Goal: Task Accomplishment & Management: Manage account settings

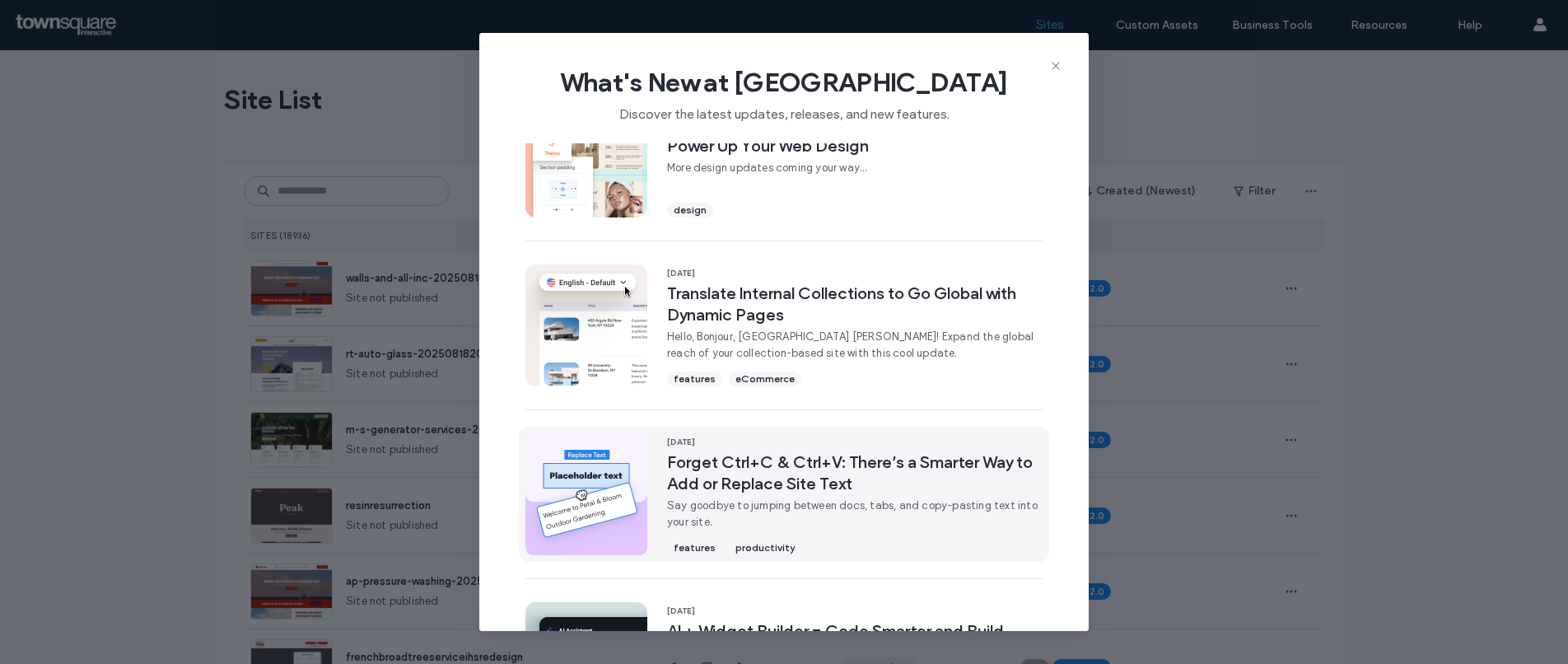
scroll to position [562, 0]
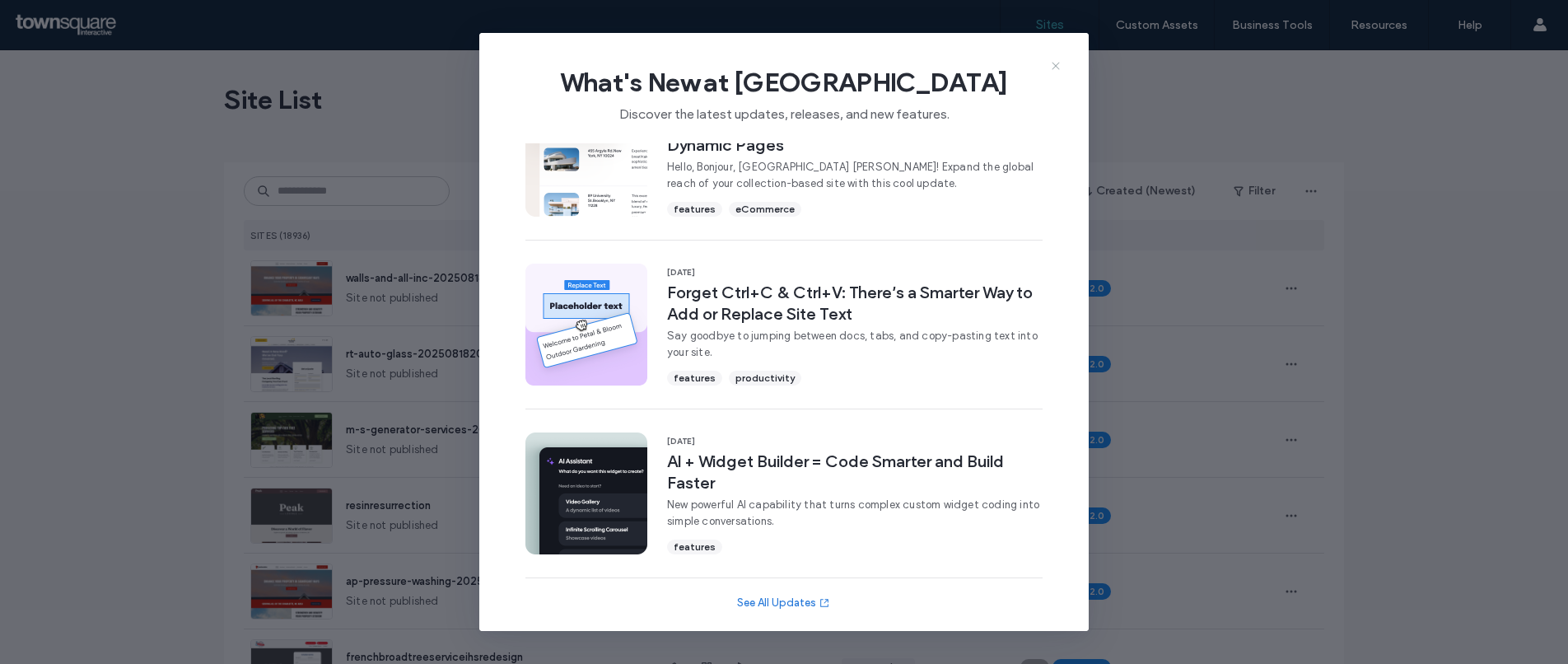
click at [1055, 62] on icon at bounding box center [1056, 66] width 13 height 13
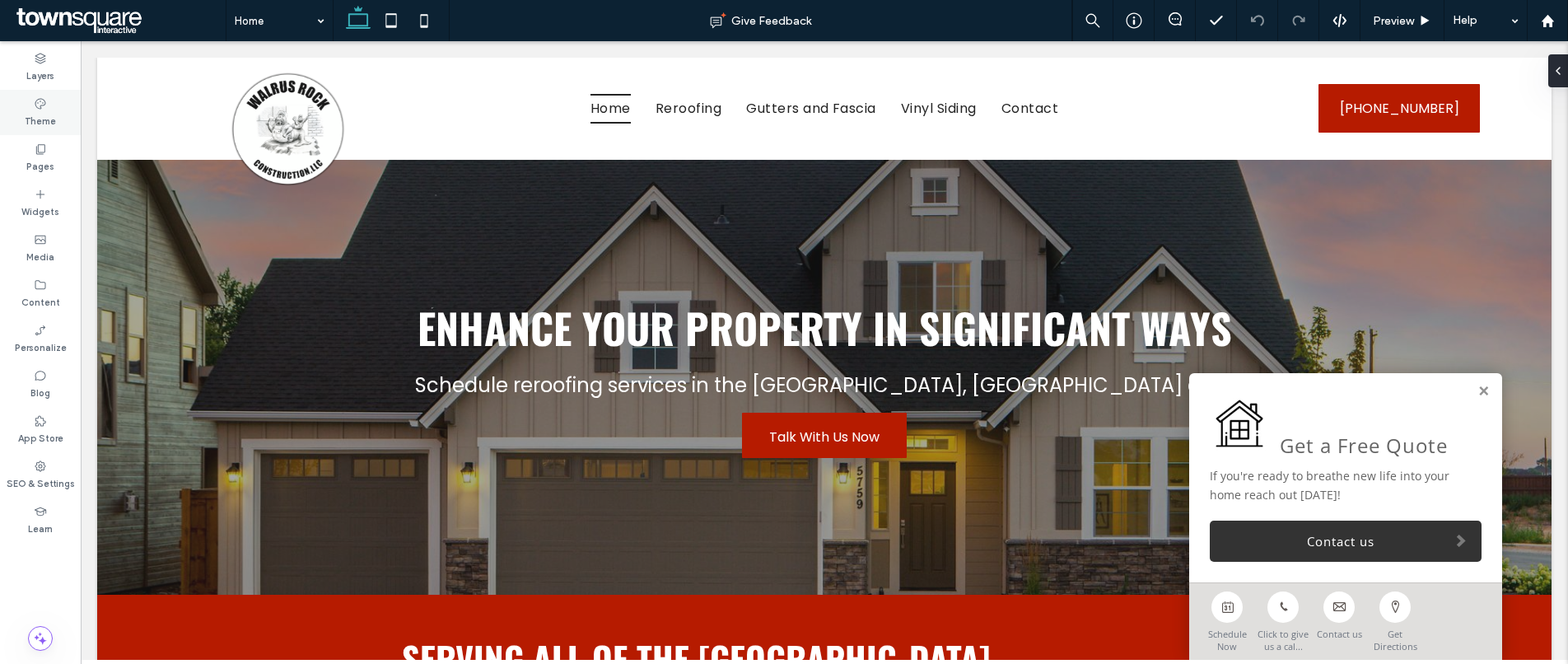
click at [42, 97] on icon at bounding box center [40, 103] width 13 height 13
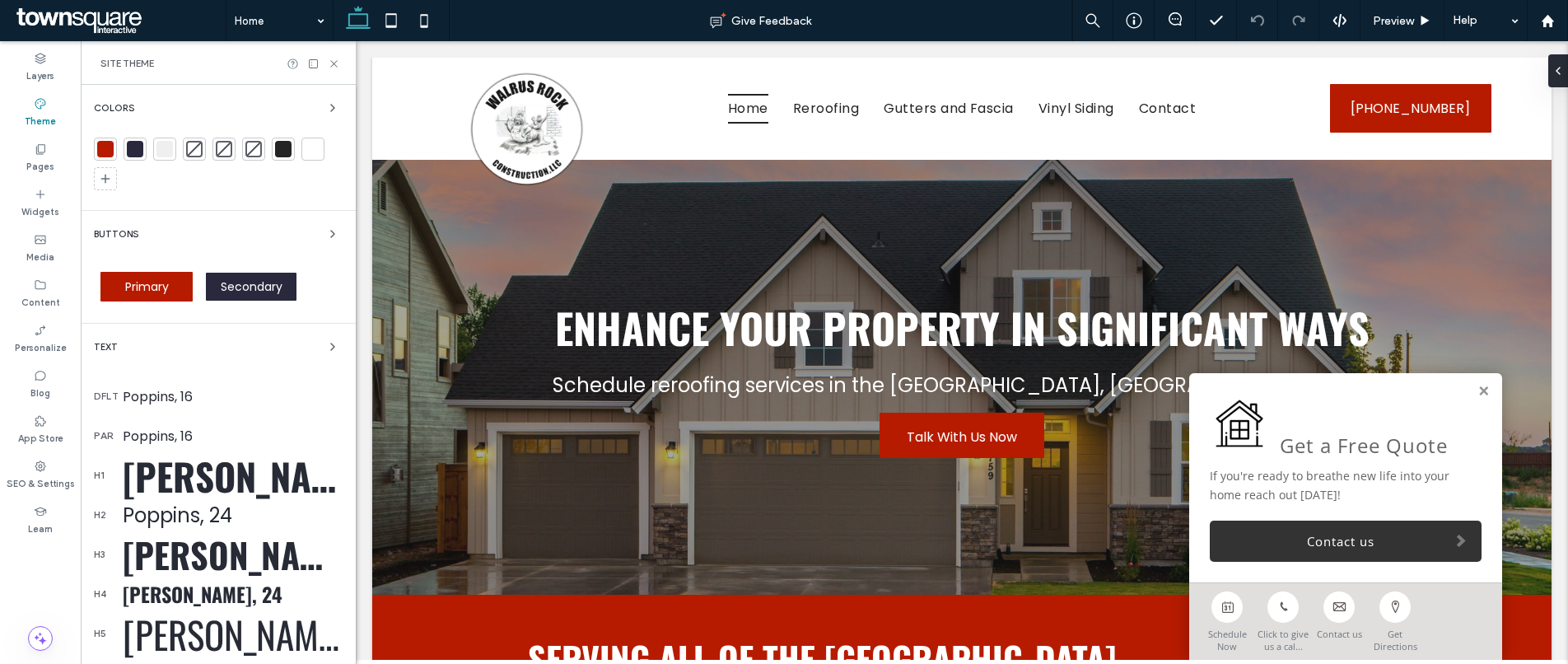
drag, startPoint x: 100, startPoint y: 145, endPoint x: 139, endPoint y: 194, distance: 62.6
click at [100, 145] on div at bounding box center [105, 149] width 16 height 16
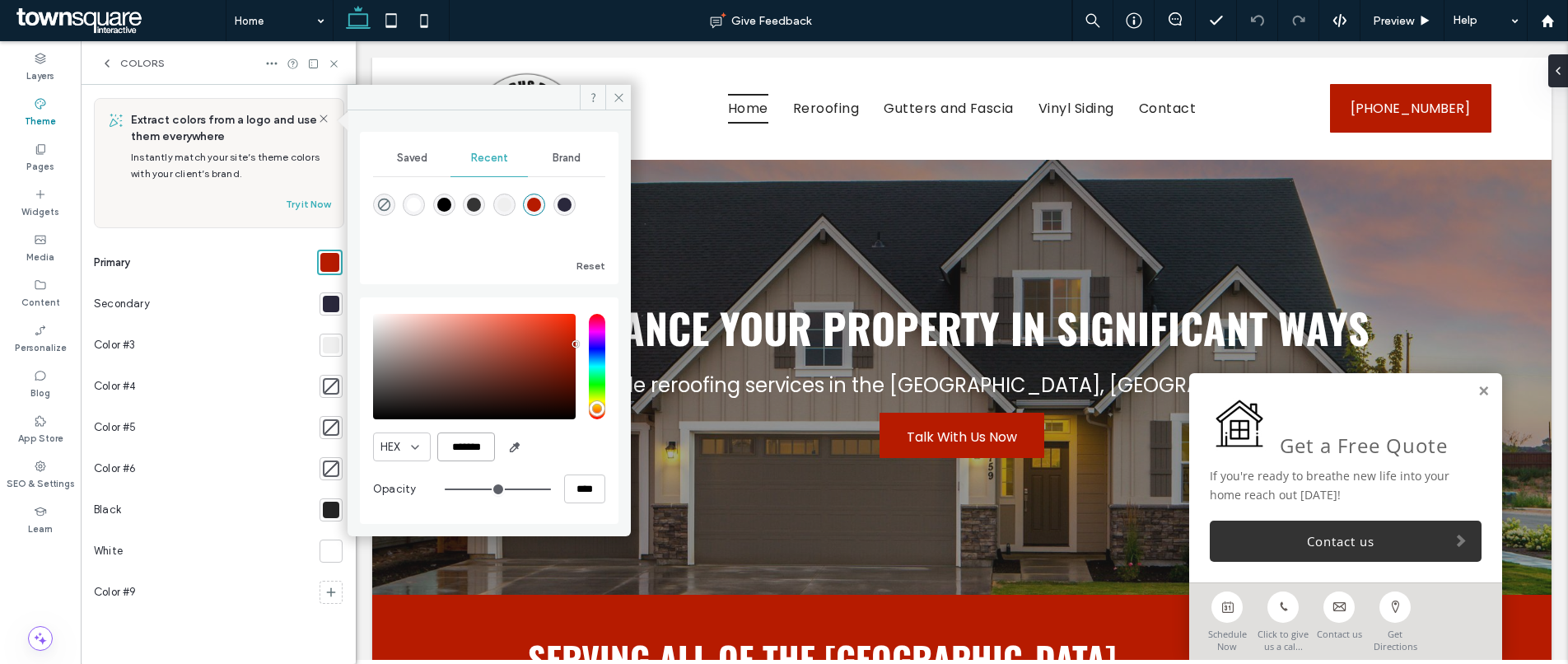
click at [482, 452] on input "*******" at bounding box center [466, 447] width 58 height 29
paste input "color picker textbox"
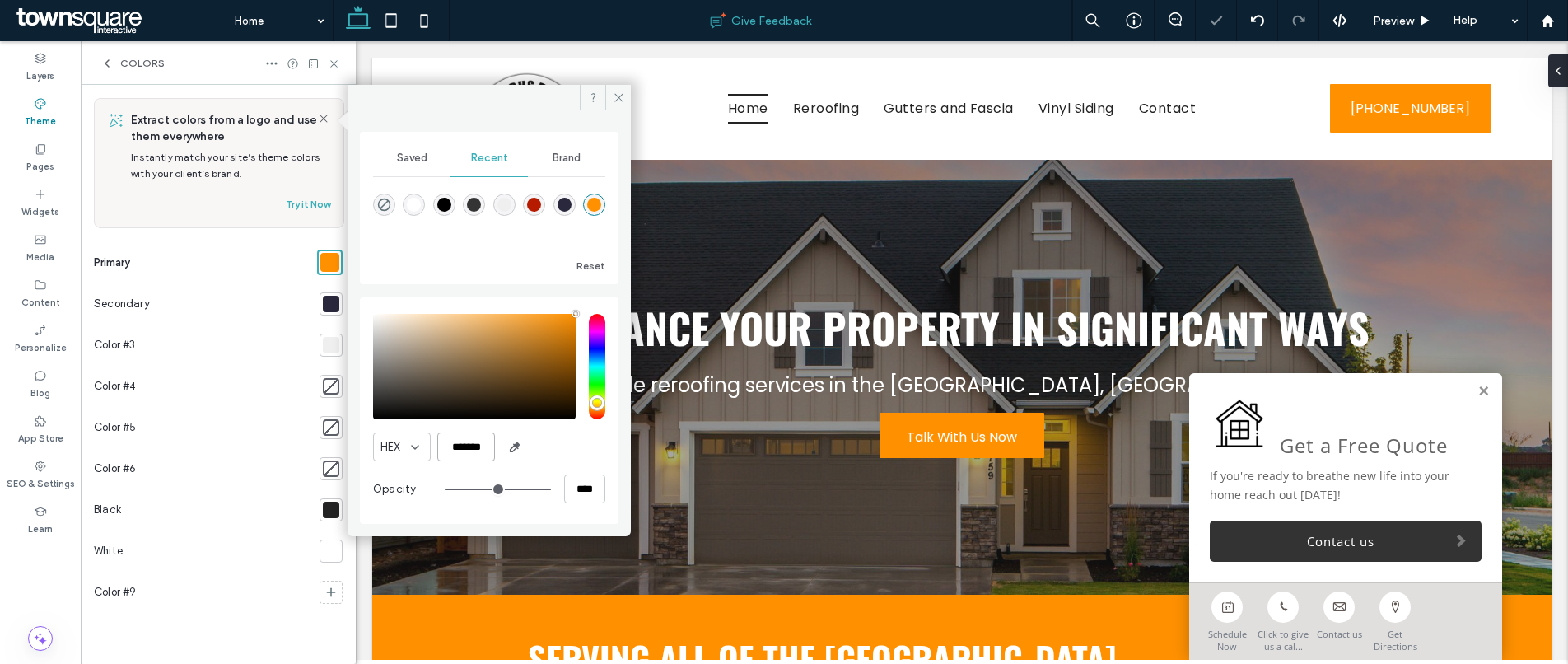
type input "*******"
click at [608, 95] on span at bounding box center [617, 97] width 26 height 25
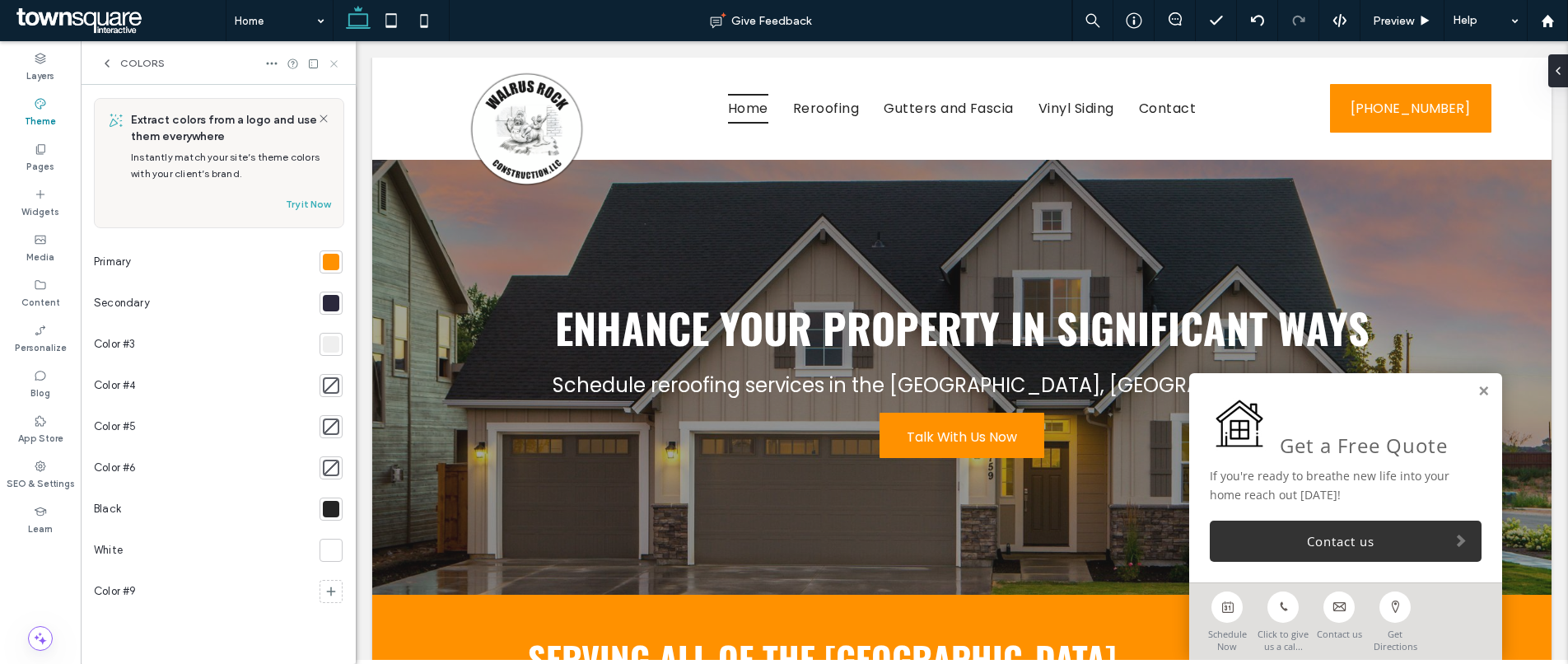
click at [331, 70] on icon at bounding box center [334, 64] width 12 height 12
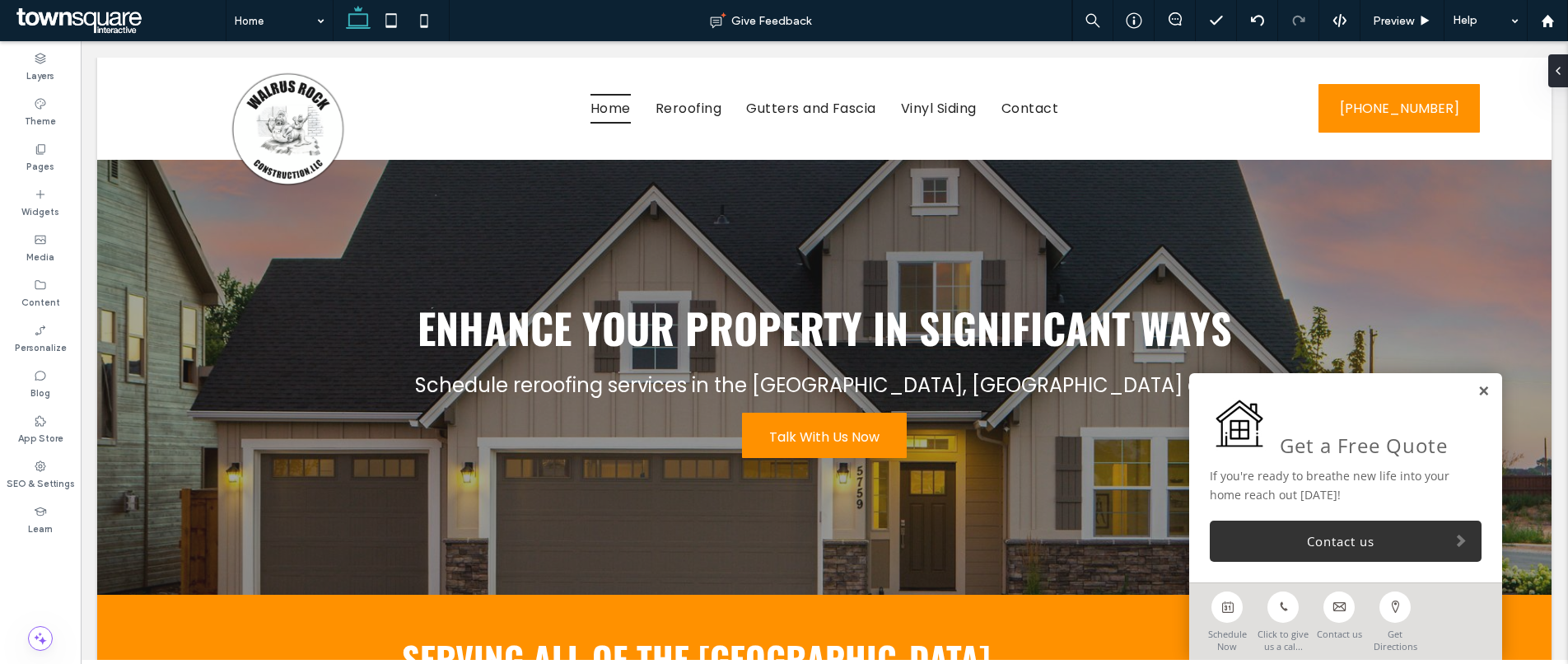
click at [1477, 387] on link at bounding box center [1483, 392] width 12 height 14
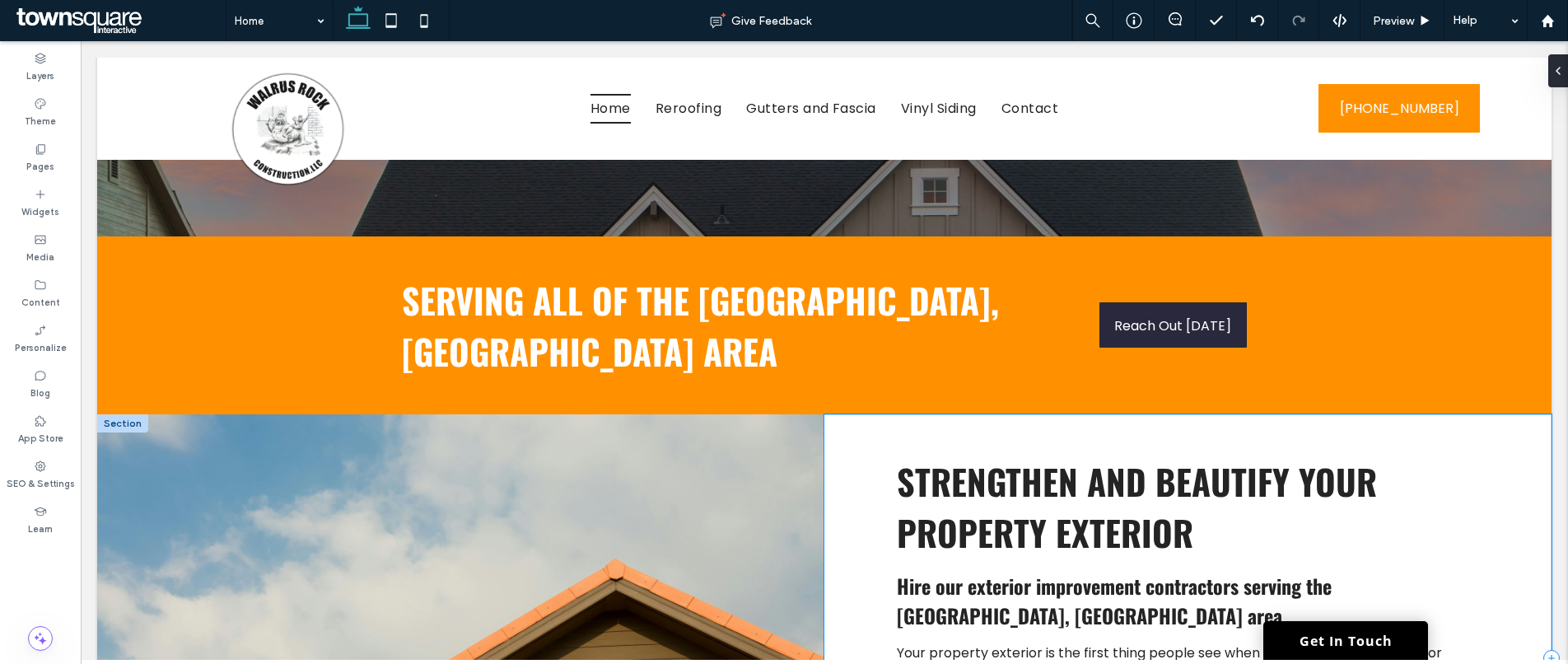
scroll to position [279, 0]
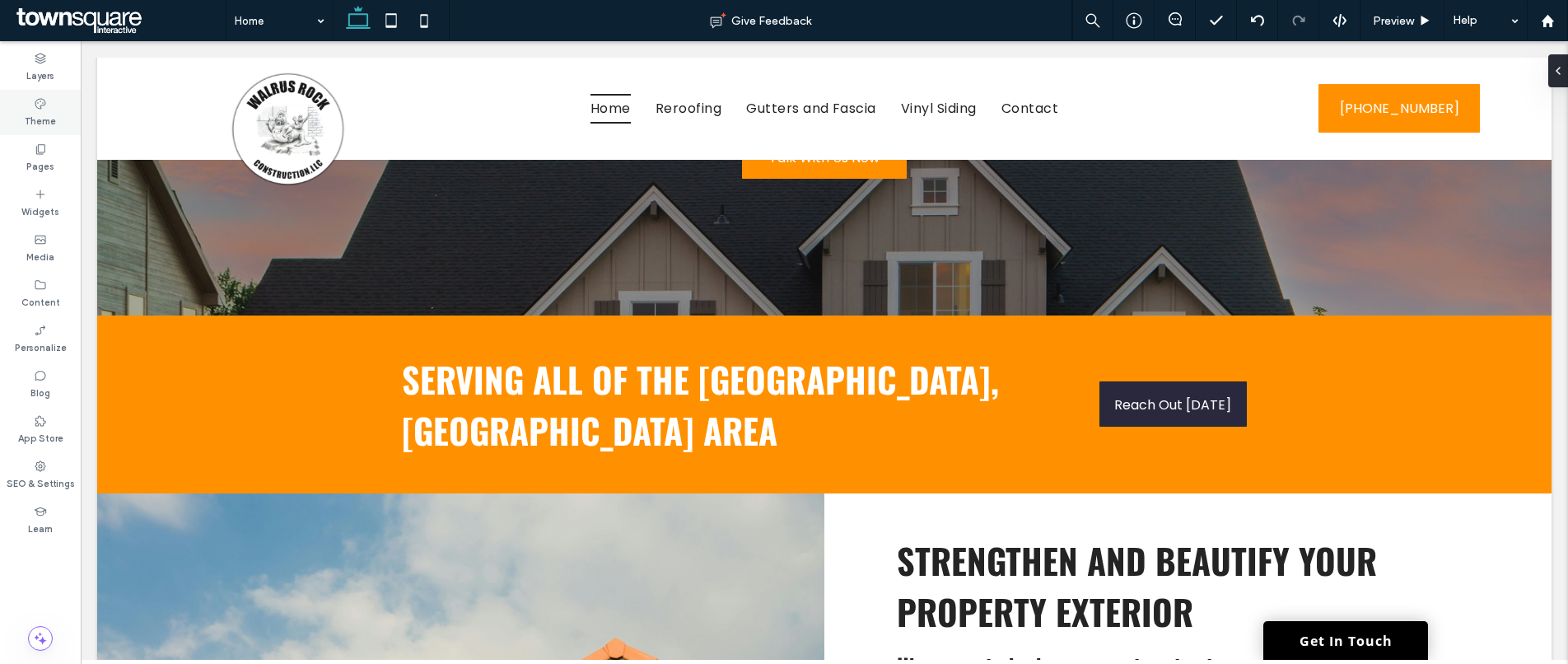
click at [25, 100] on div "Theme" at bounding box center [40, 112] width 81 height 45
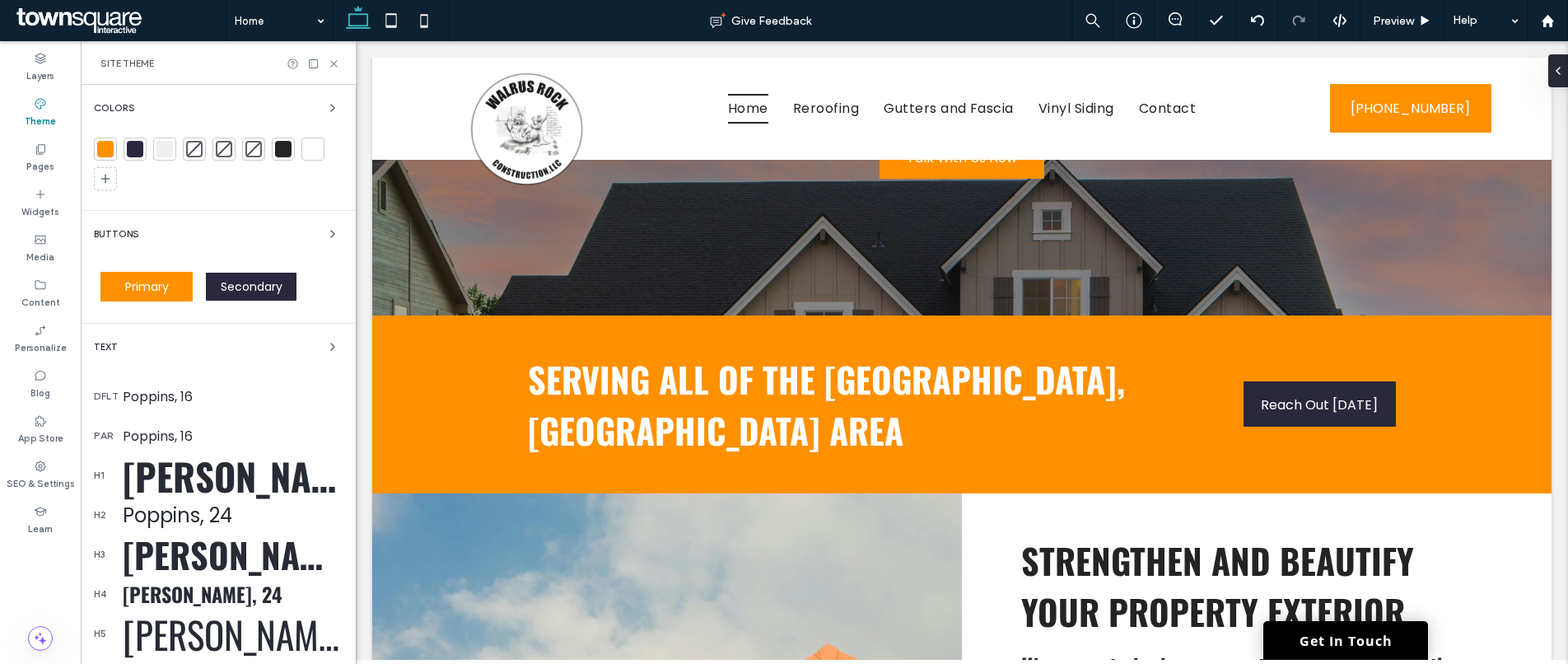
click at [142, 155] on div at bounding box center [135, 149] width 16 height 16
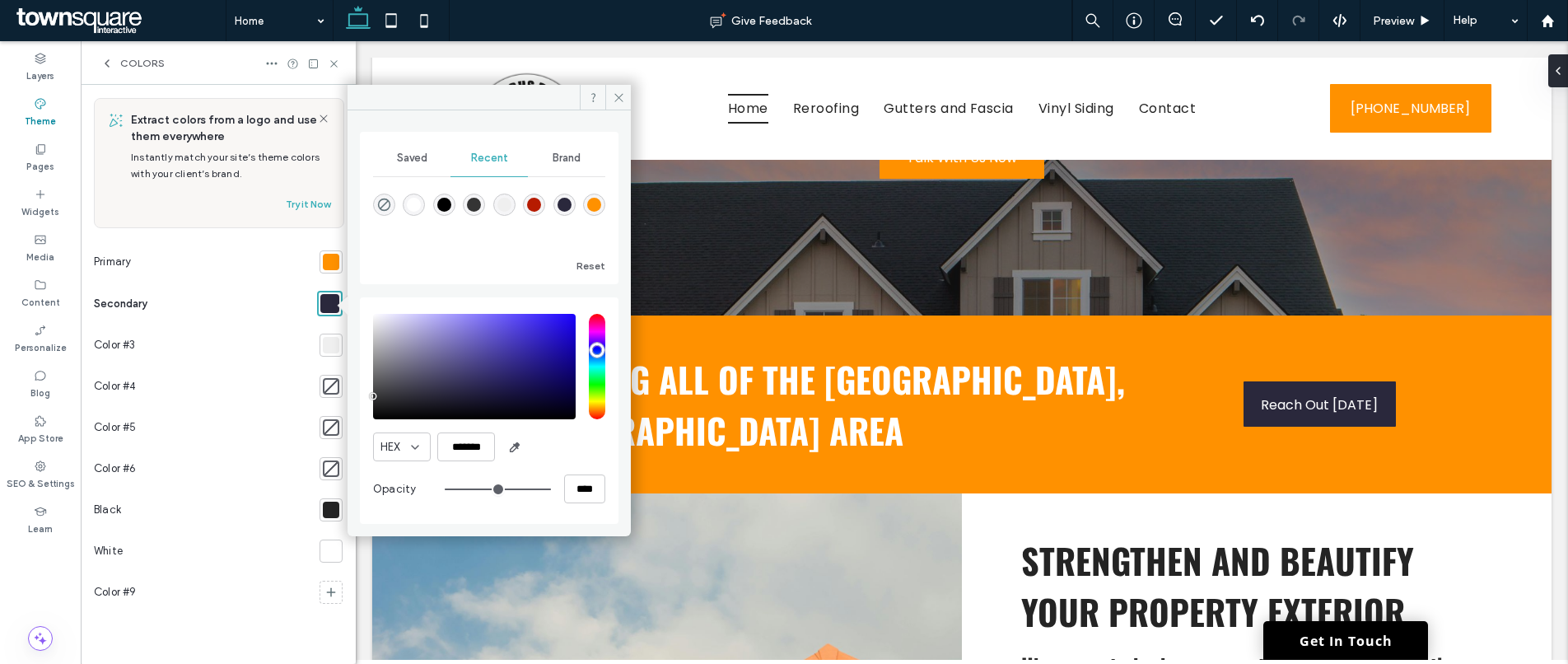
type input "*******"
drag, startPoint x: 388, startPoint y: 396, endPoint x: 364, endPoint y: 396, distance: 24.0
click at [364, 396] on div "HEX ******* Opacity ****" at bounding box center [489, 411] width 258 height 226
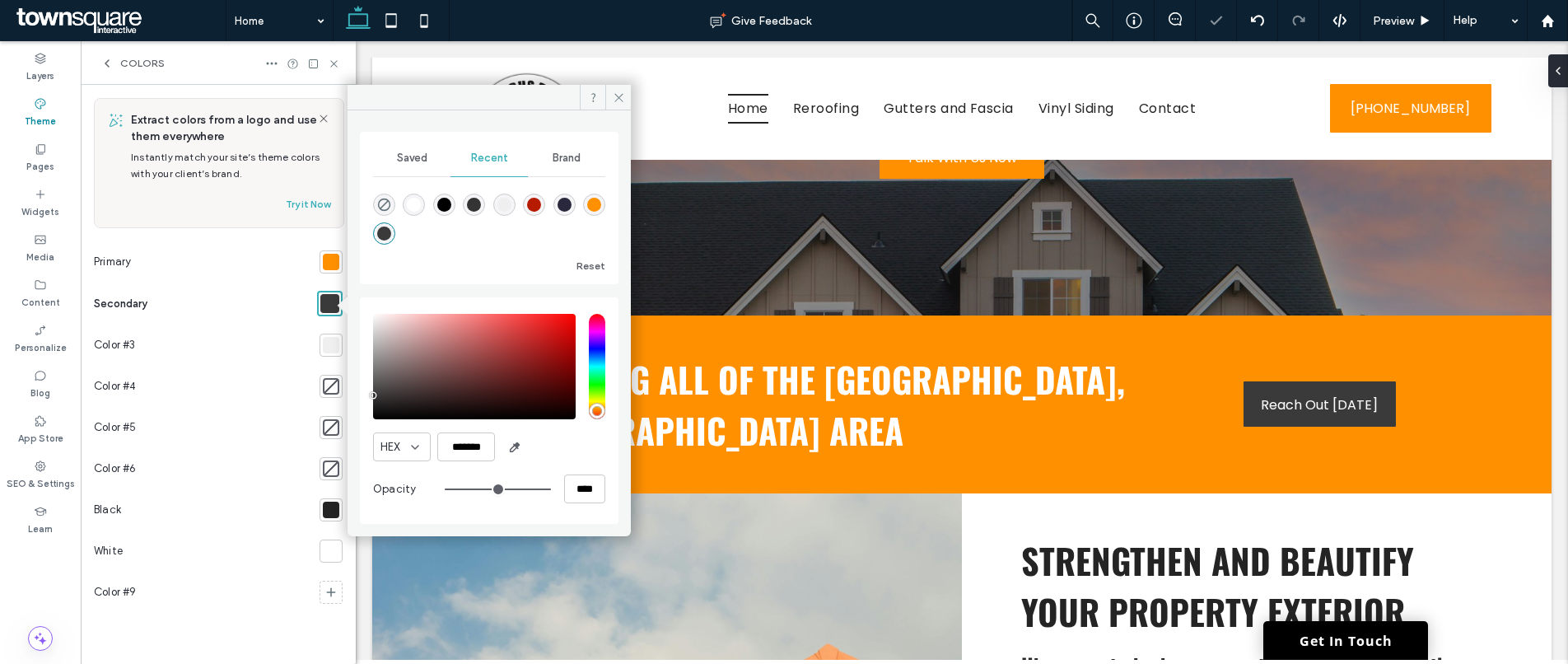
drag, startPoint x: 593, startPoint y: 355, endPoint x: 599, endPoint y: 419, distance: 64.3
type input "*"
click at [599, 419] on input "hue" at bounding box center [597, 366] width 16 height 105
click at [400, 390] on div "saturation and value" at bounding box center [474, 366] width 202 height 105
type input "*******"
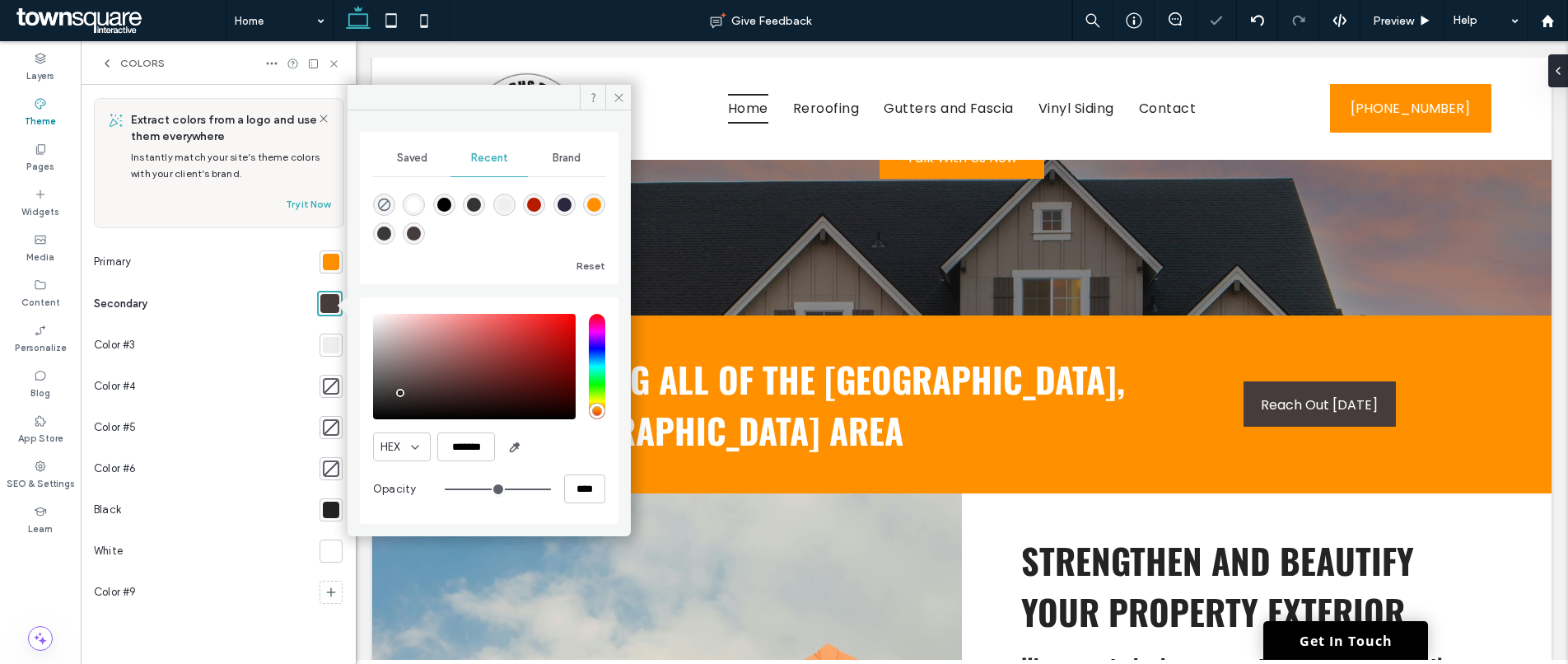
click at [403, 392] on div "pointer" at bounding box center [400, 393] width 5 height 5
click at [332, 499] on div at bounding box center [331, 510] width 23 height 23
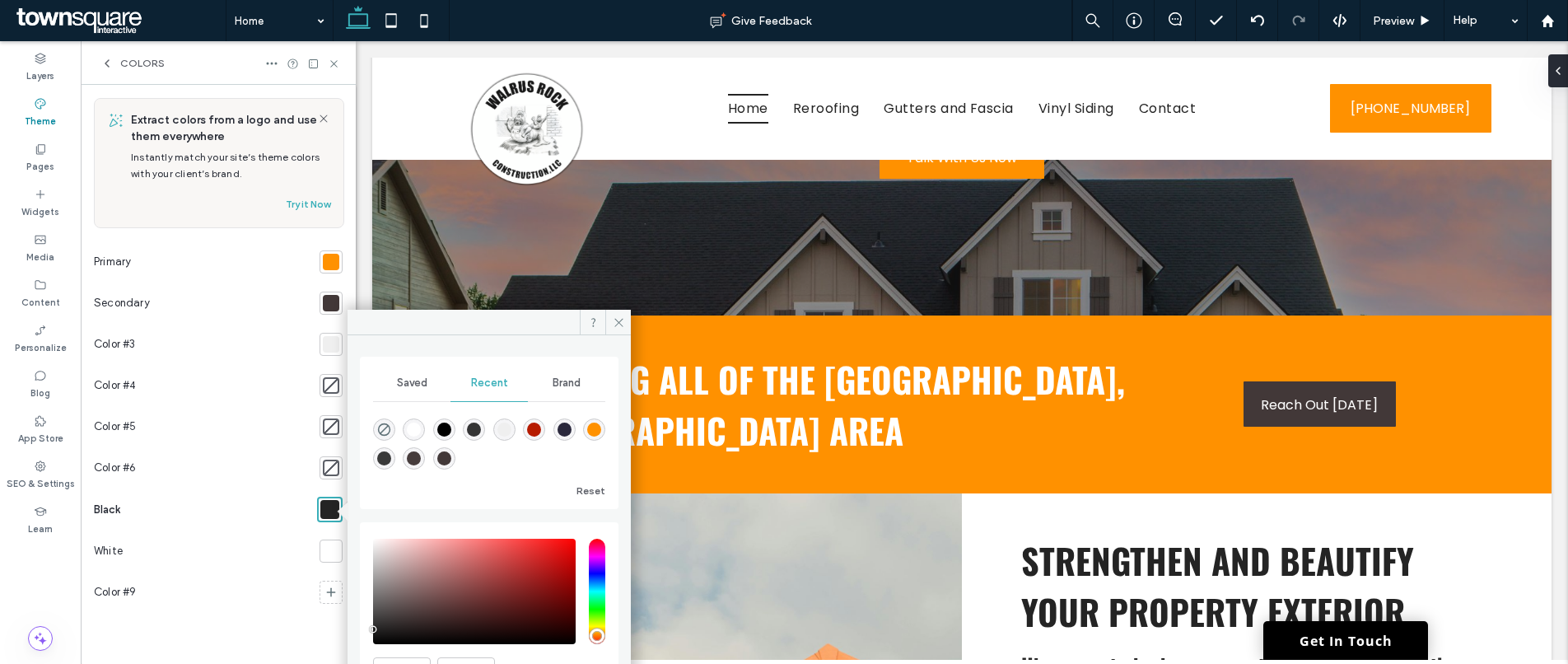
click at [325, 311] on div at bounding box center [331, 303] width 23 height 23
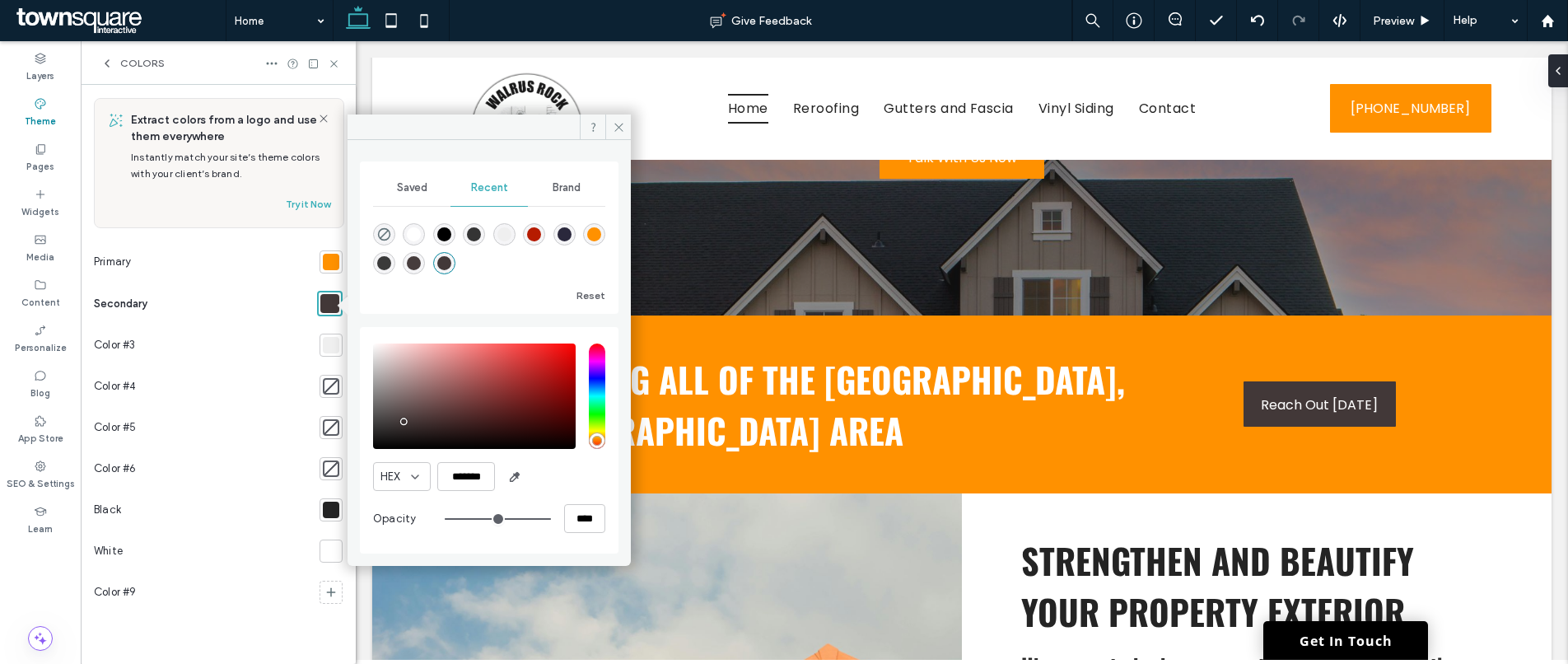
click at [421, 425] on div "saturation and value" at bounding box center [474, 396] width 202 height 105
type input "*******"
click at [425, 422] on div "saturation and value" at bounding box center [474, 396] width 202 height 105
click at [621, 127] on icon at bounding box center [619, 127] width 12 height 12
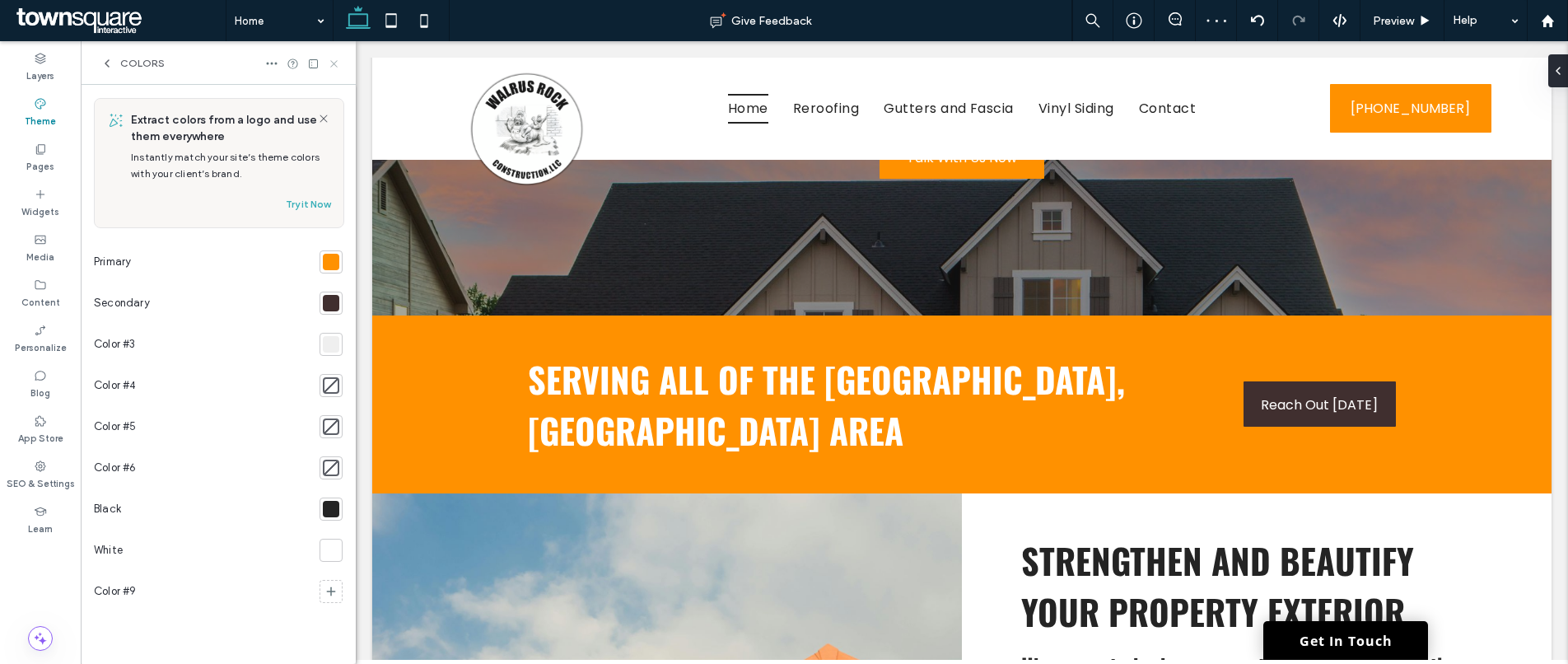
drag, startPoint x: 330, startPoint y: 63, endPoint x: 184, endPoint y: 96, distance: 149.7
click at [330, 63] on icon at bounding box center [334, 64] width 12 height 12
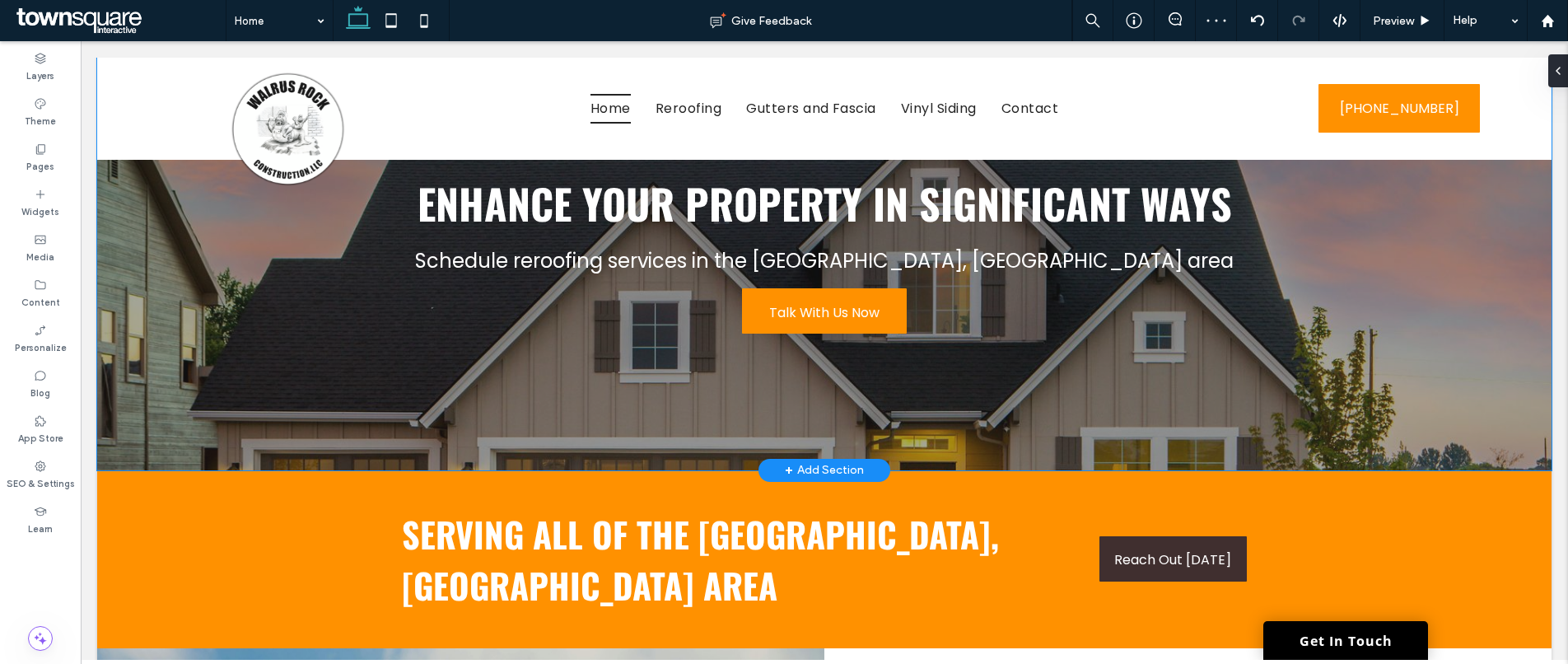
scroll to position [0, 0]
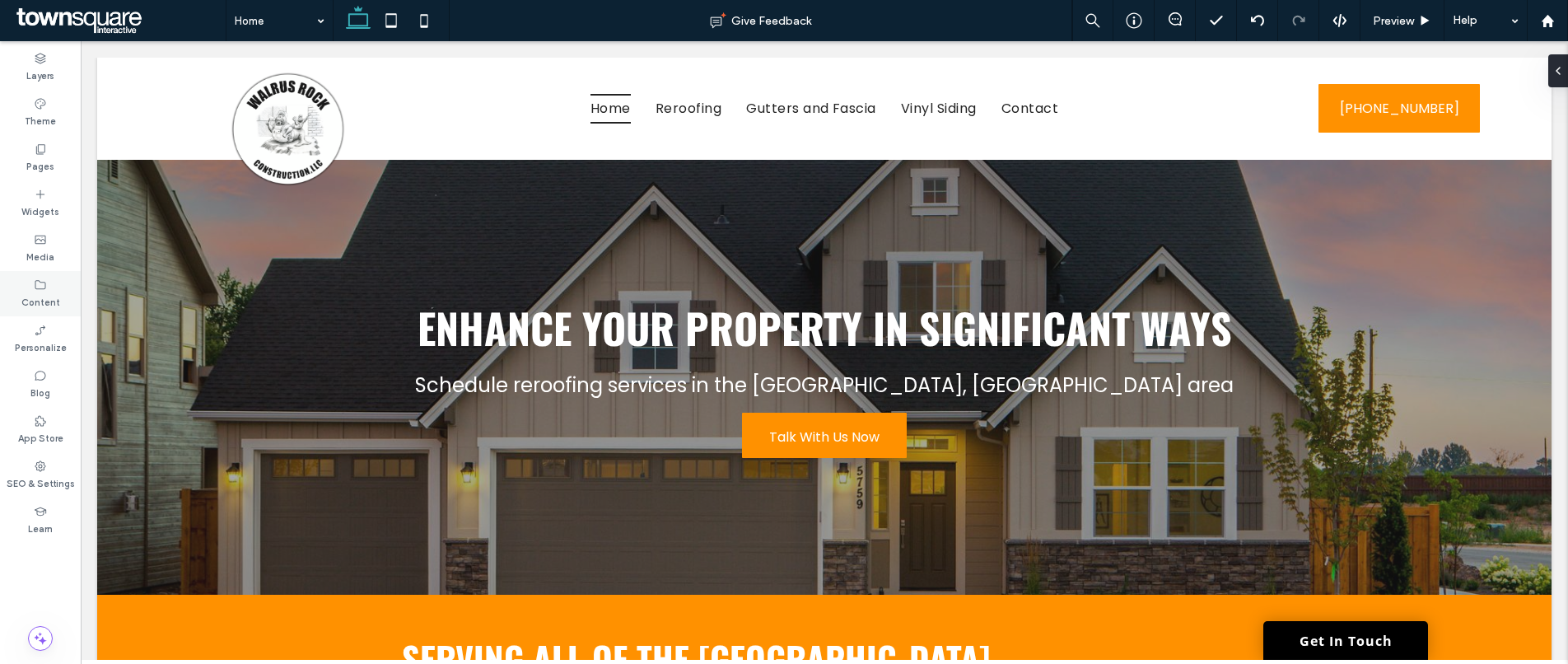
click at [39, 294] on label "Content" at bounding box center [40, 300] width 38 height 18
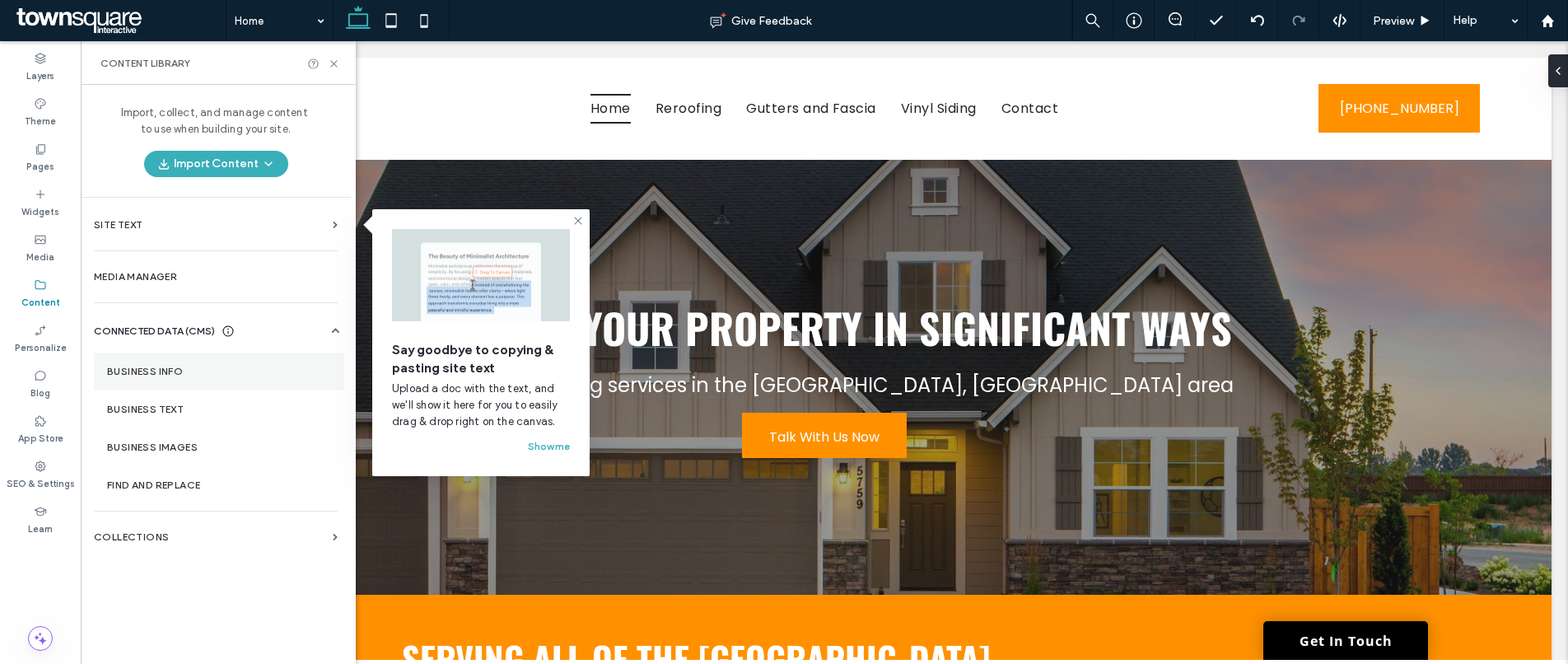
click at [141, 380] on section "Business Info" at bounding box center [218, 372] width 250 height 38
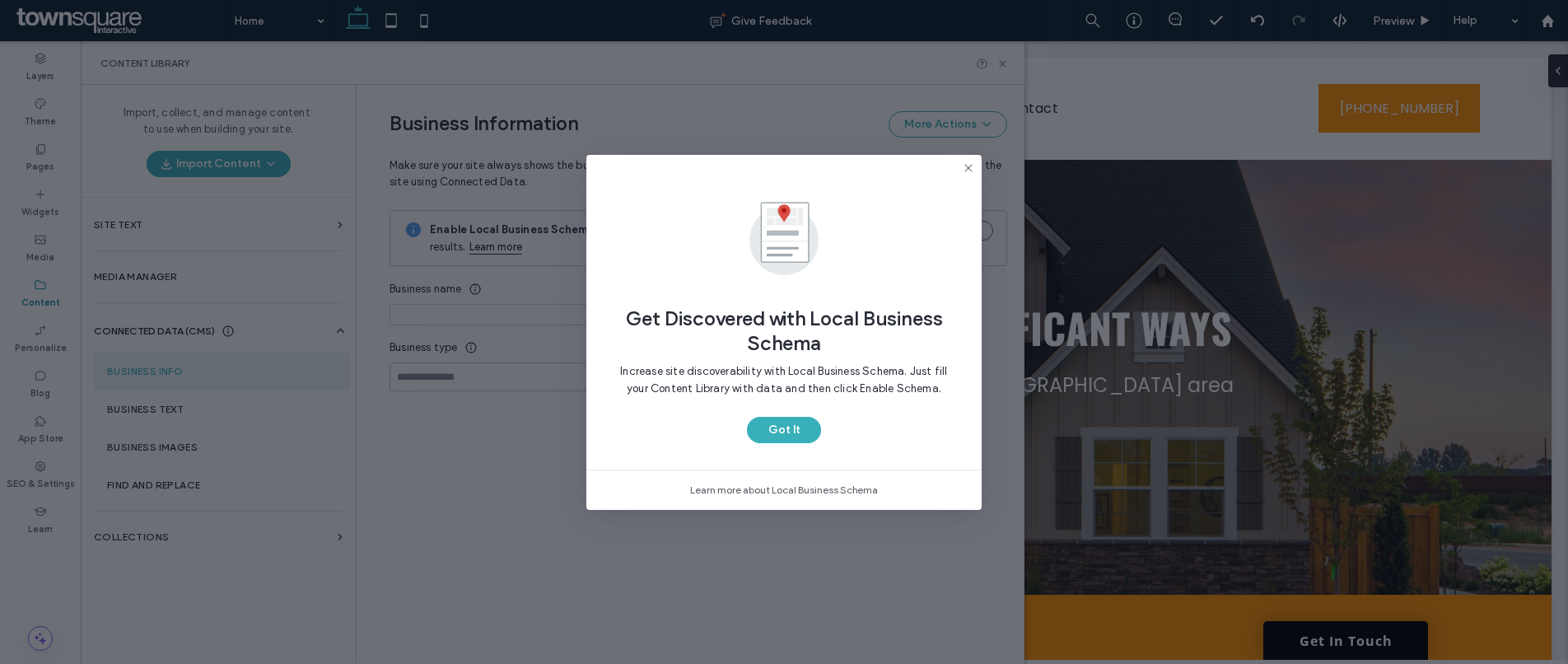
type input "**********"
click at [787, 439] on button "Got It" at bounding box center [783, 430] width 74 height 27
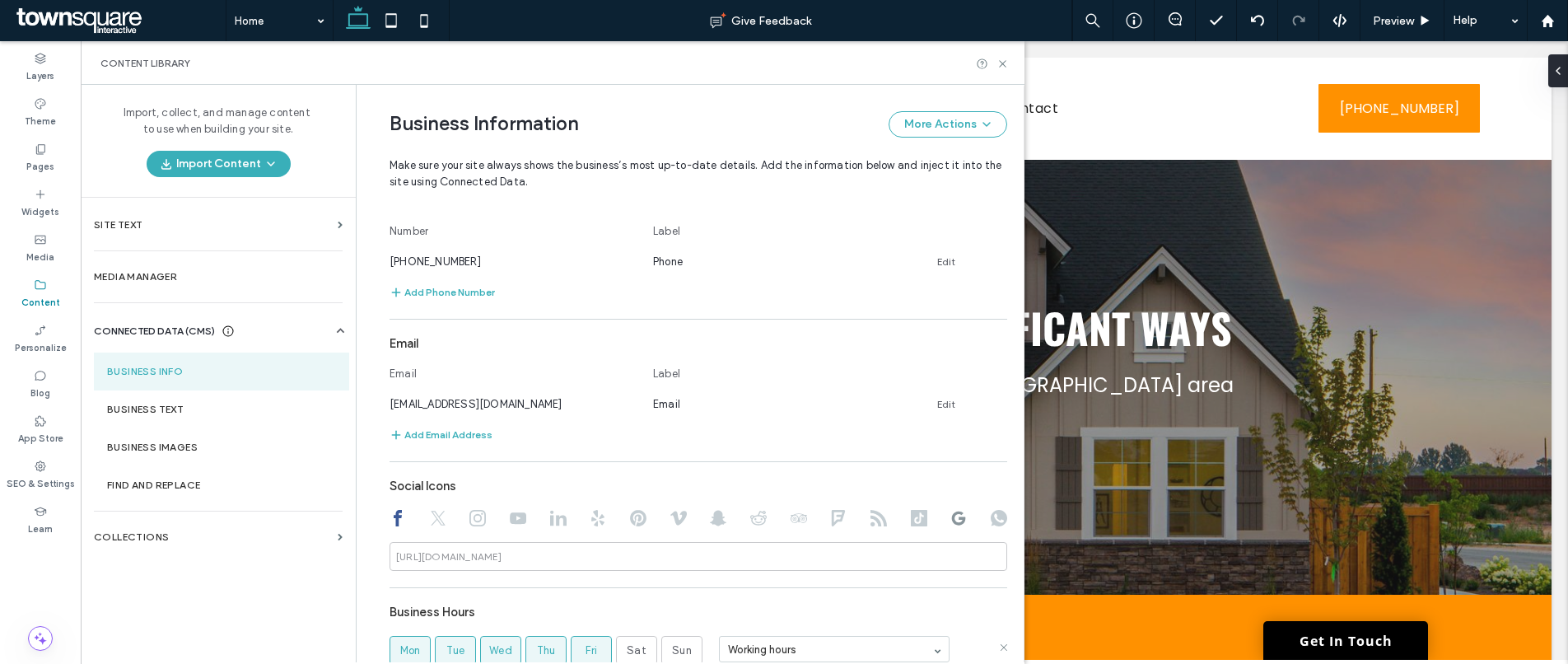
scroll to position [709, 0]
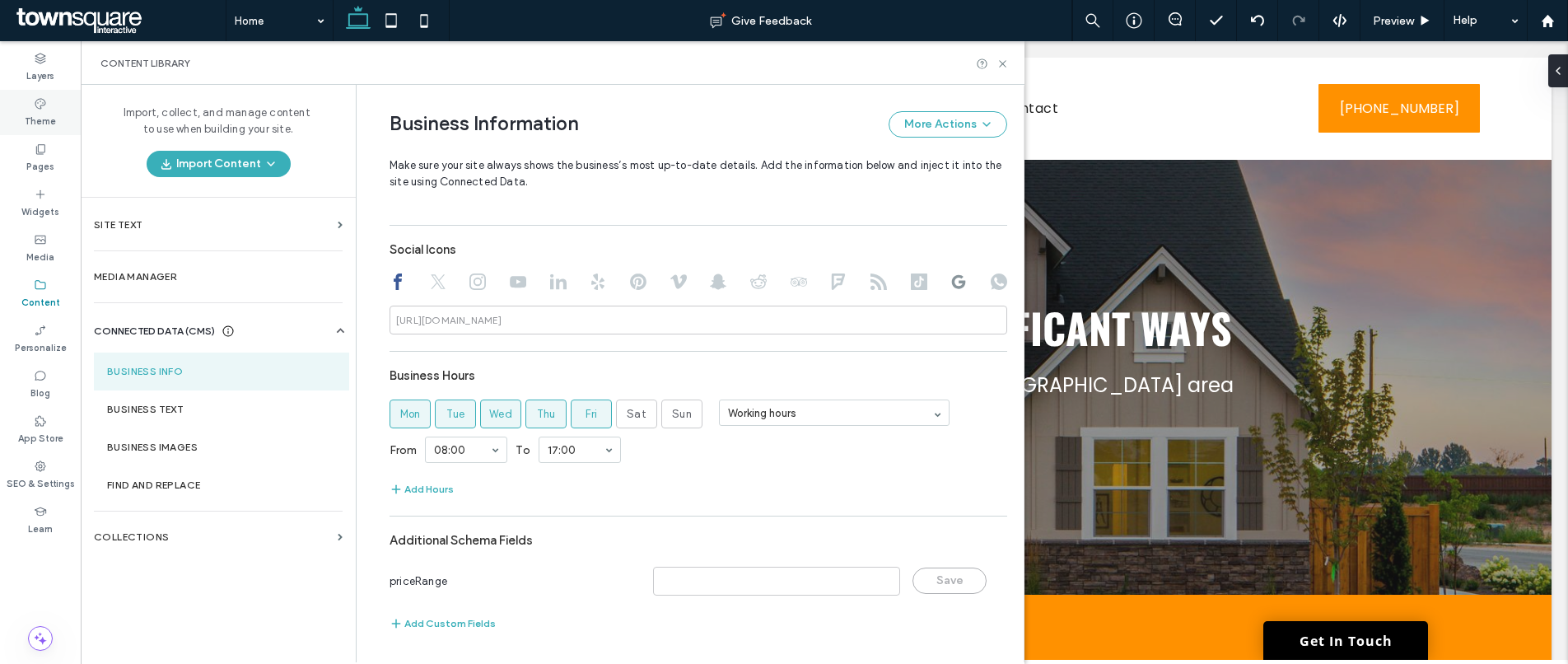
click at [34, 106] on icon at bounding box center [40, 103] width 13 height 13
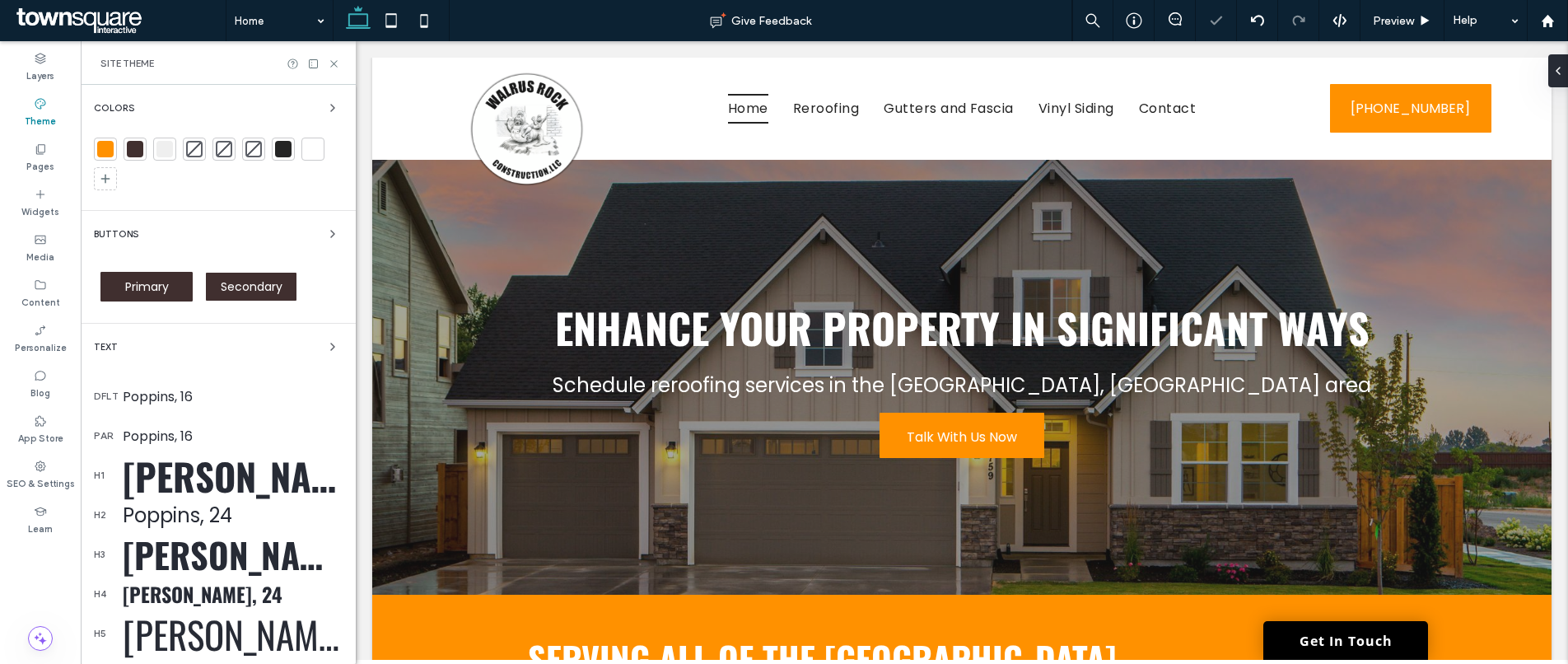
click at [144, 285] on span "Primary" at bounding box center [147, 286] width 44 height 16
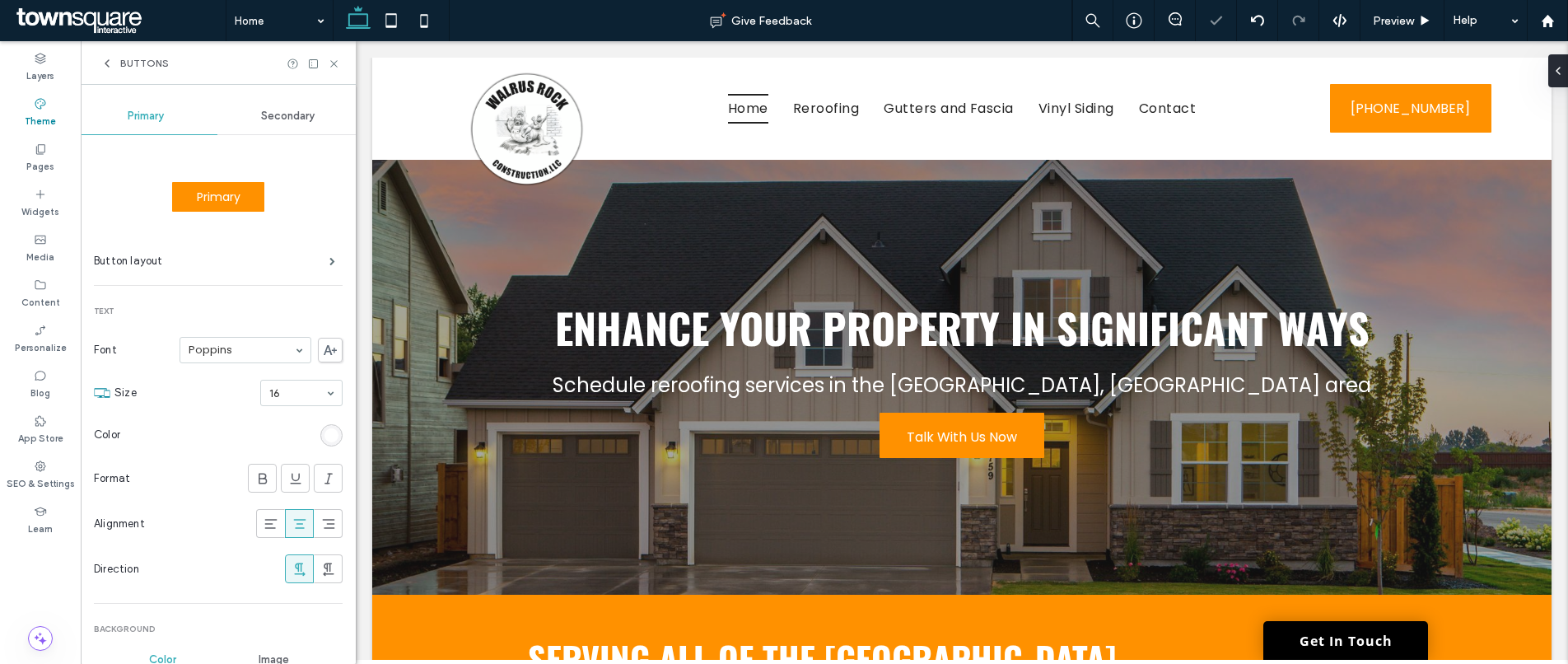
scroll to position [11, 0]
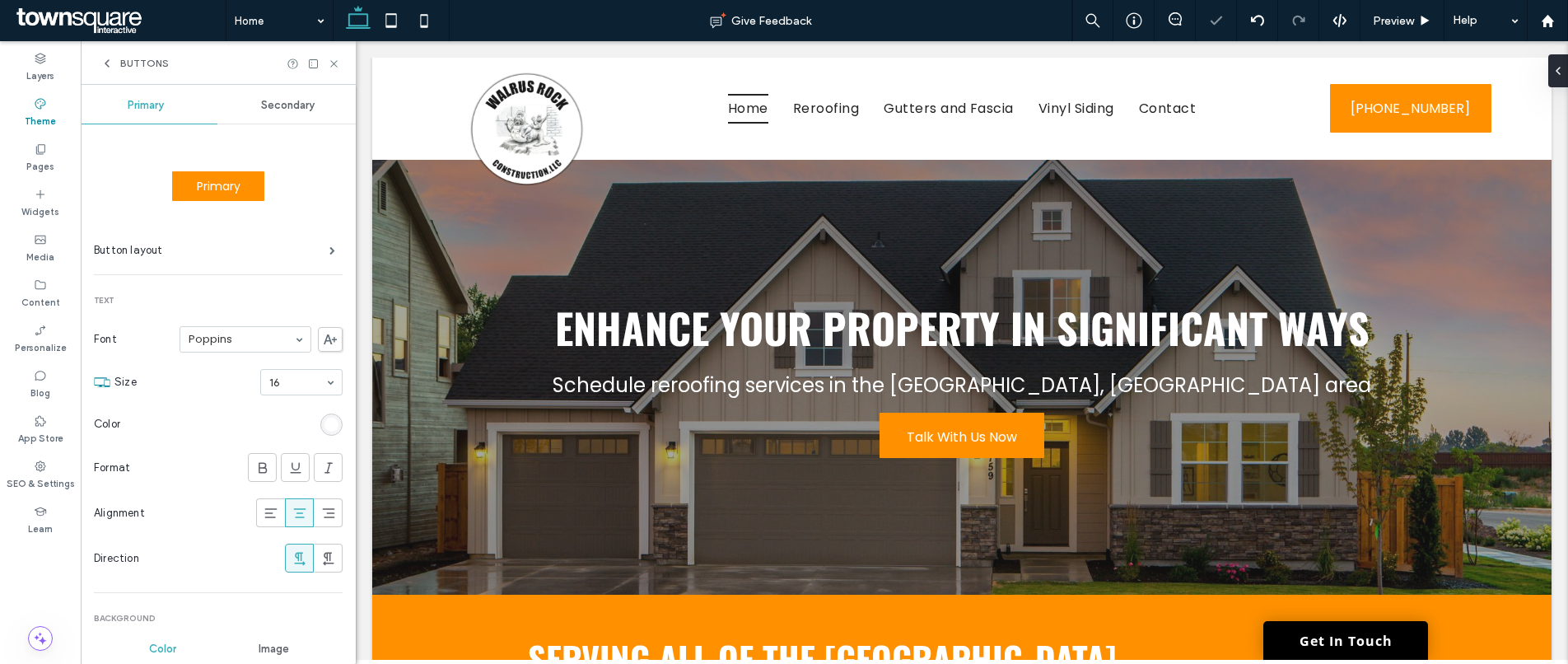
click at [321, 414] on div "rgb(255, 255, 255)" at bounding box center [331, 424] width 22 height 22
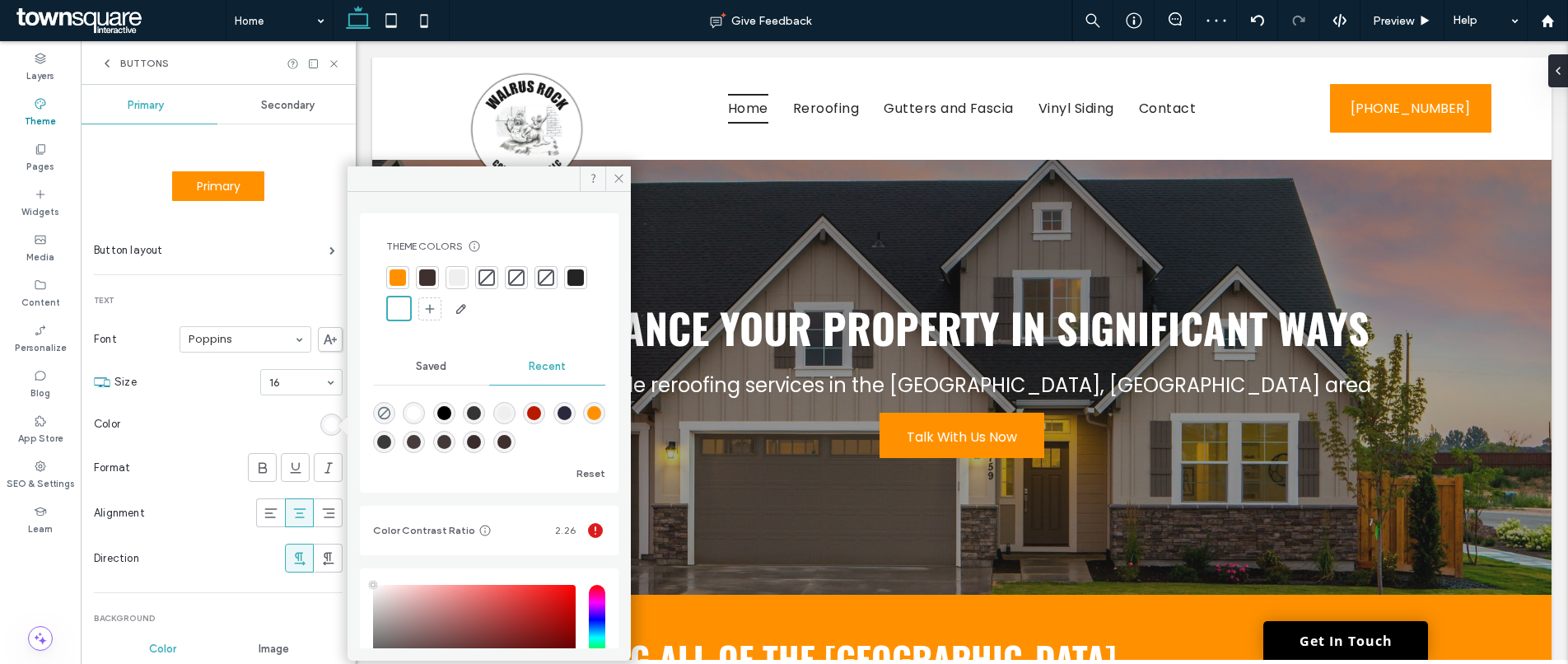
click at [568, 286] on div at bounding box center [576, 277] width 16 height 16
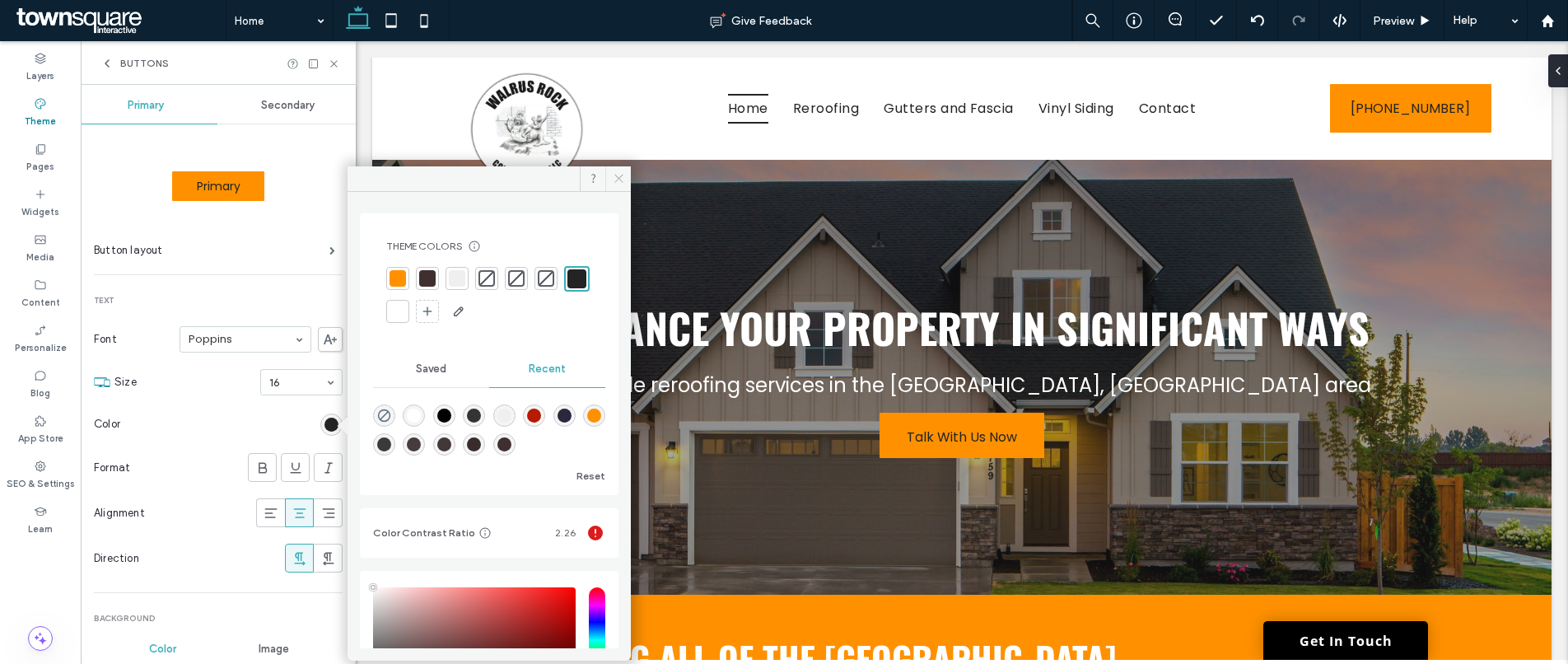
click at [623, 180] on icon at bounding box center [619, 178] width 12 height 12
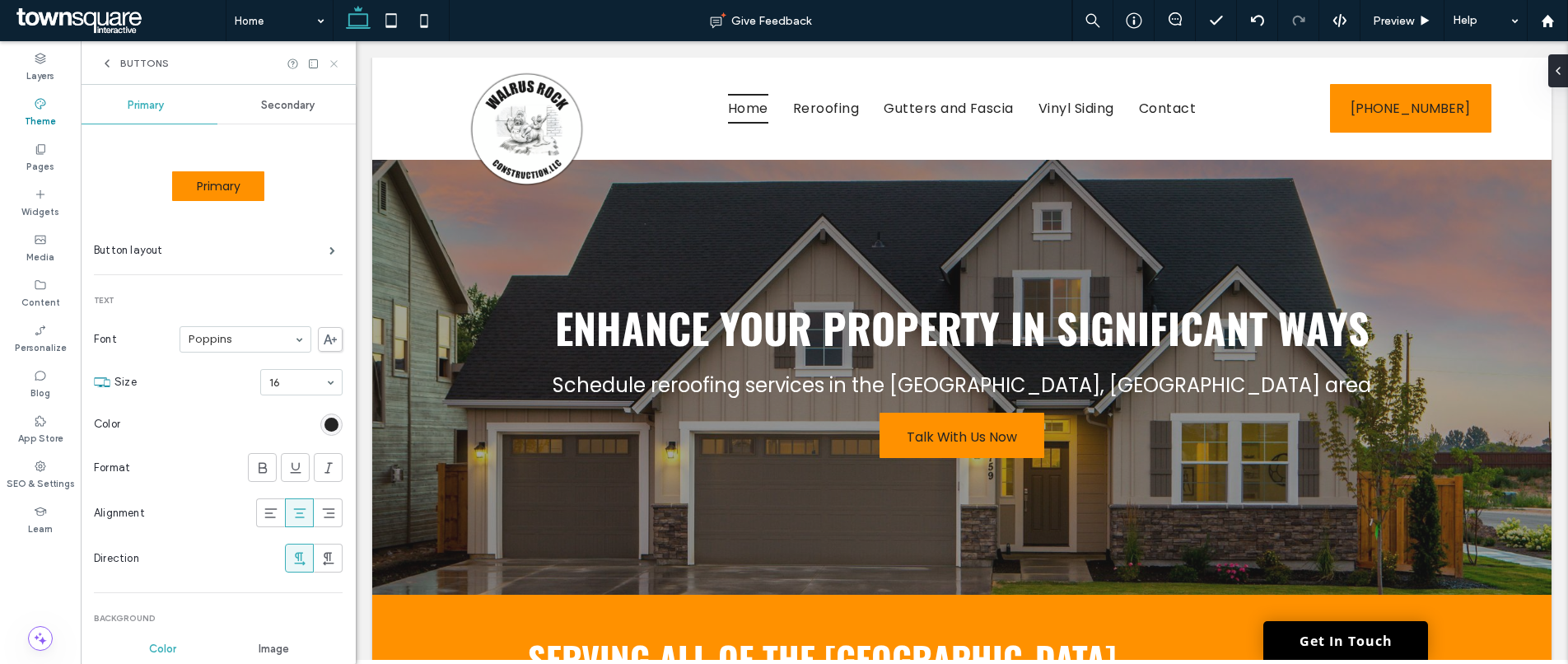
drag, startPoint x: 336, startPoint y: 63, endPoint x: 66, endPoint y: 5, distance: 276.2
click at [336, 63] on icon at bounding box center [334, 64] width 12 height 12
